Goal: Task Accomplishment & Management: Manage account settings

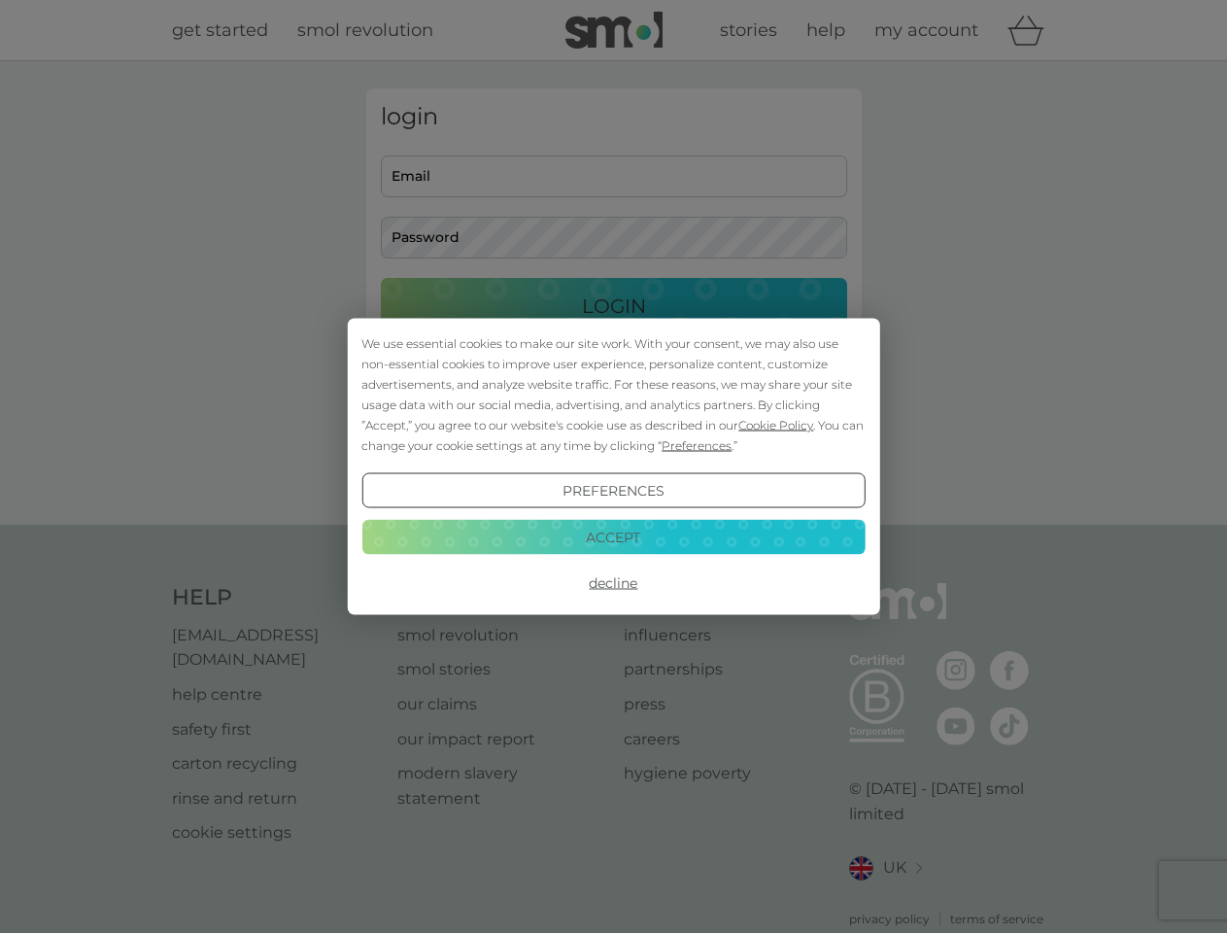
click at [776, 425] on span "Cookie Policy" at bounding box center [775, 425] width 75 height 15
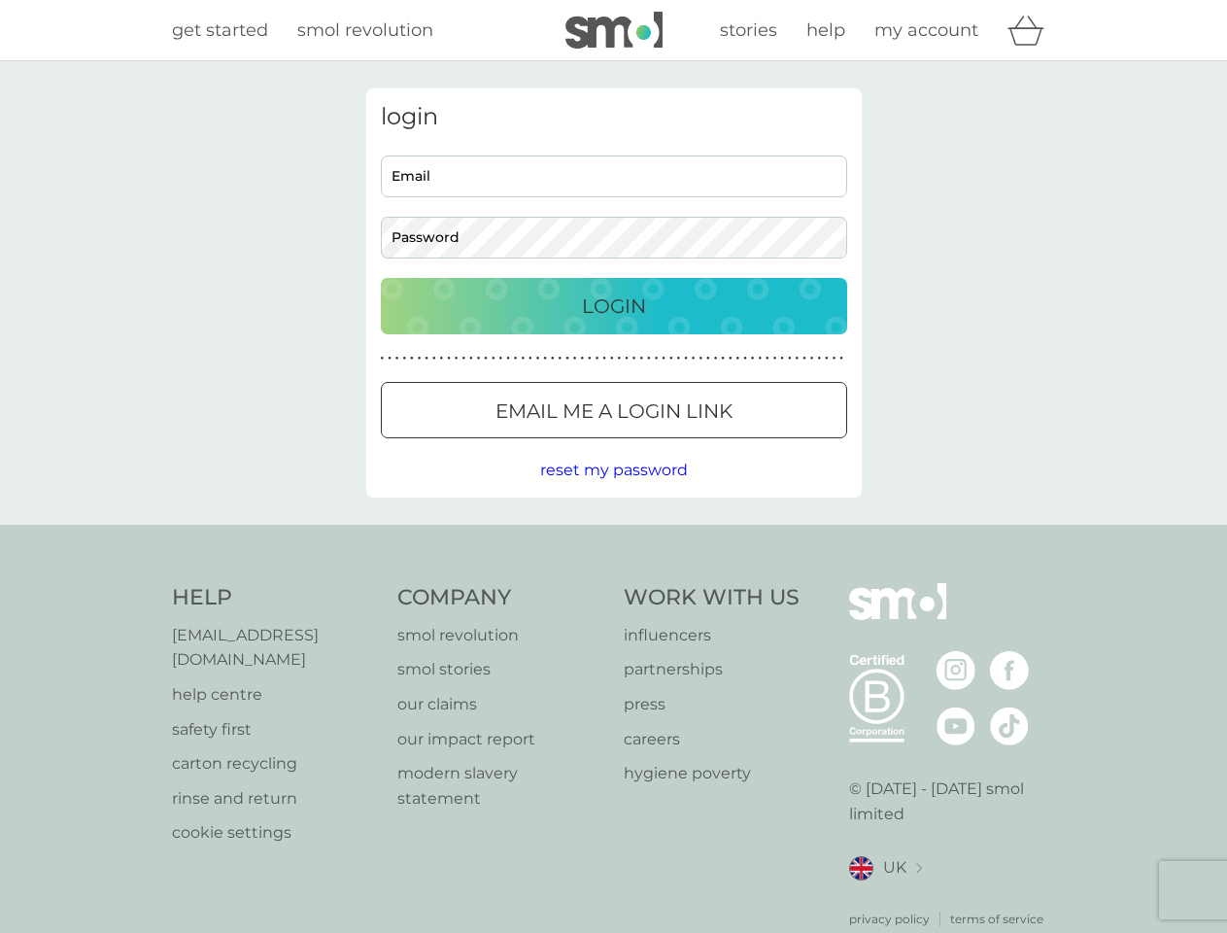
click at [695, 445] on div "login Email Password Login ● ● ● ● ● ● ● ● ● ● ● ● ● ● ● ● ● ● ● ● ● ● ● ● ● ● …" at bounding box center [613, 292] width 495 height 409
click at [613, 491] on div "login Email Password Login ● ● ● ● ● ● ● ● ● ● ● ● ● ● ● ● ● ● ● ● ● ● ● ● ● ● …" at bounding box center [613, 292] width 495 height 409
click at [613, 583] on div "Help [EMAIL_ADDRESS][DOMAIN_NAME] help centre safety first carton recycling rin…" at bounding box center [614, 755] width 884 height 345
click at [613, 536] on div "Help [EMAIL_ADDRESS][DOMAIN_NAME] help centre safety first carton recycling rin…" at bounding box center [613, 755] width 1227 height 461
